Goal: Task Accomplishment & Management: Manage account settings

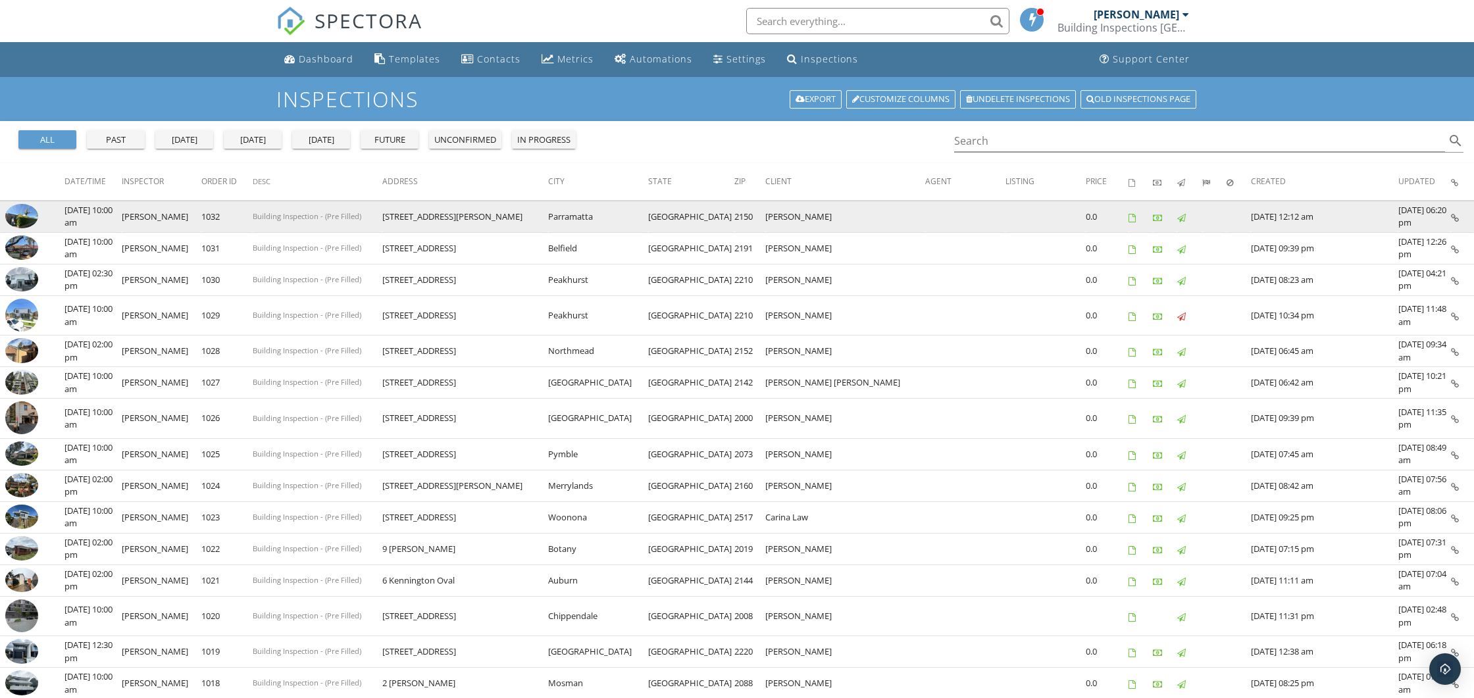
click at [29, 218] on img at bounding box center [21, 216] width 33 height 25
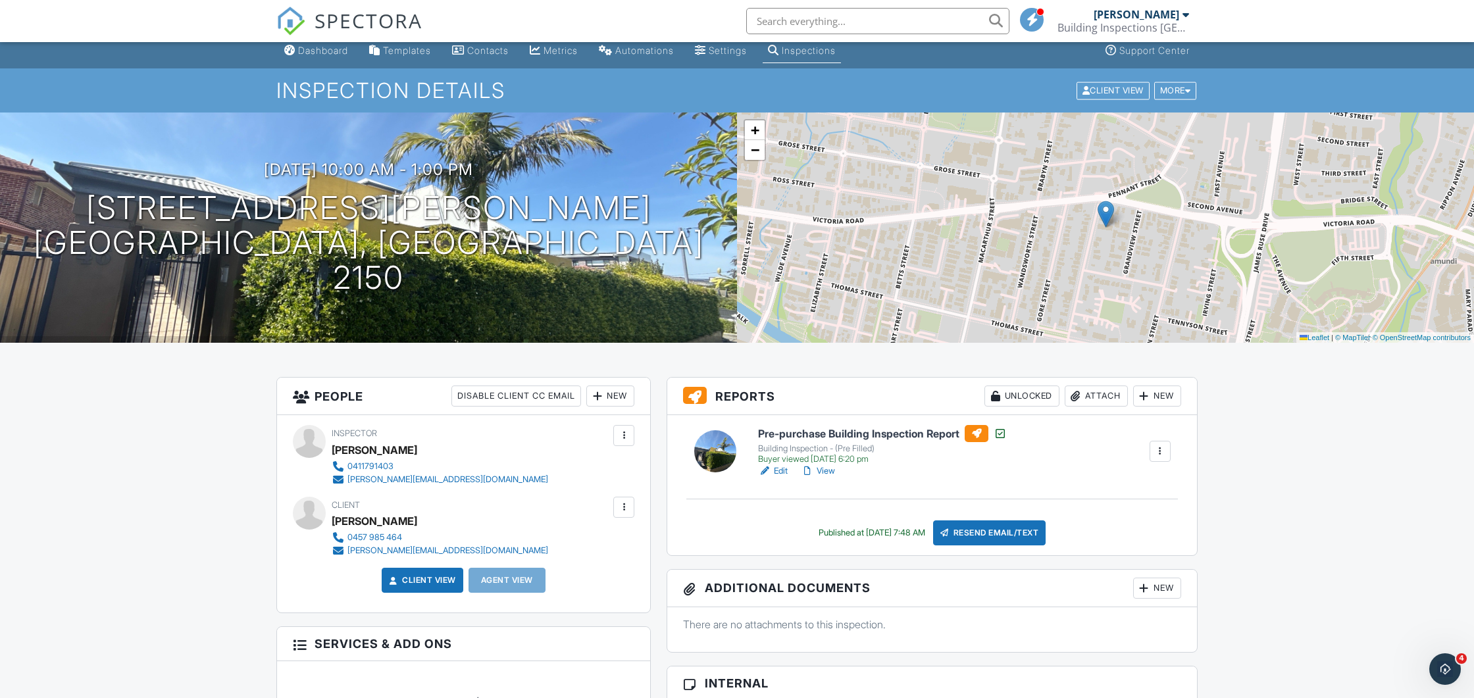
scroll to position [11, 0]
